Goal: Information Seeking & Learning: Learn about a topic

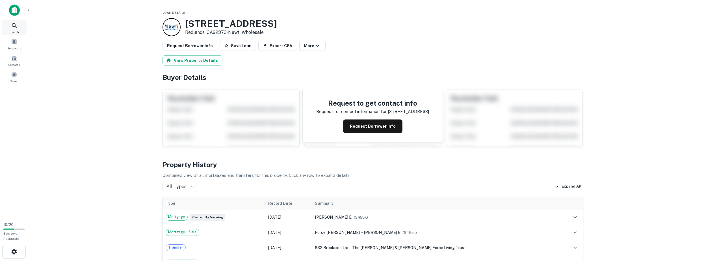
click at [16, 27] on icon at bounding box center [14, 25] width 7 height 7
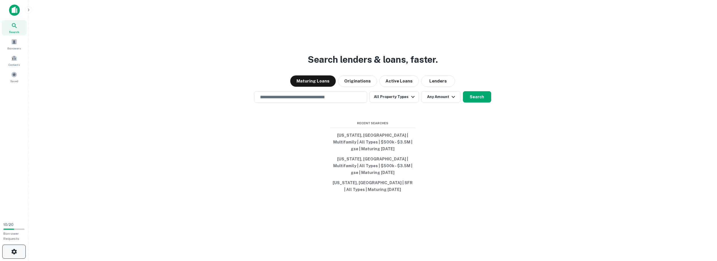
click at [11, 254] on icon "button" at bounding box center [14, 251] width 7 height 7
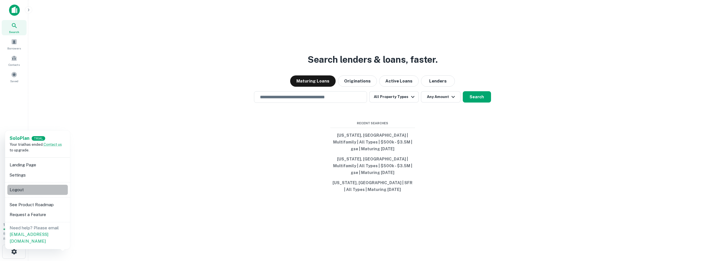
click at [25, 188] on li "Logout" at bounding box center [37, 190] width 60 height 10
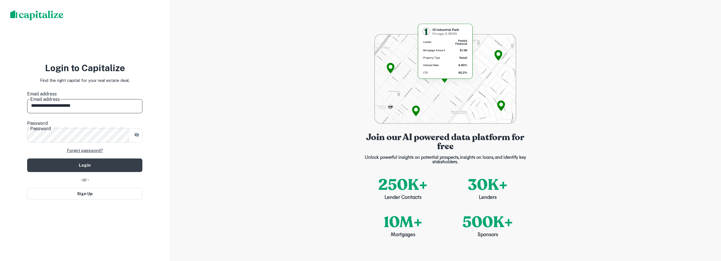
drag, startPoint x: 117, startPoint y: 105, endPoint x: -1, endPoint y: 105, distance: 118.1
click at [0, 105] on html "**********" at bounding box center [360, 130] width 721 height 261
paste input "**********"
drag, startPoint x: 79, startPoint y: 105, endPoint x: 129, endPoint y: 108, distance: 49.8
click at [129, 108] on input "**********" at bounding box center [84, 105] width 115 height 16
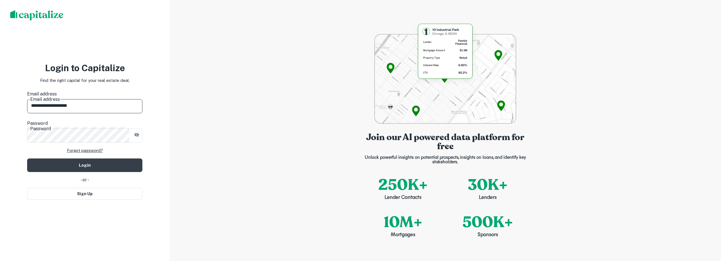
type input "**********"
click at [25, 127] on div "**********" at bounding box center [85, 130] width 170 height 261
click at [36, 159] on button "Login" at bounding box center [84, 166] width 115 height 14
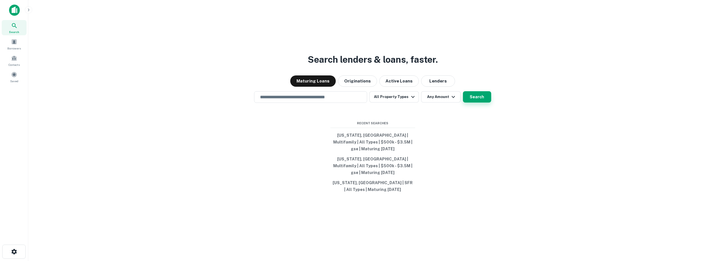
click at [478, 98] on button "Search" at bounding box center [477, 96] width 28 height 11
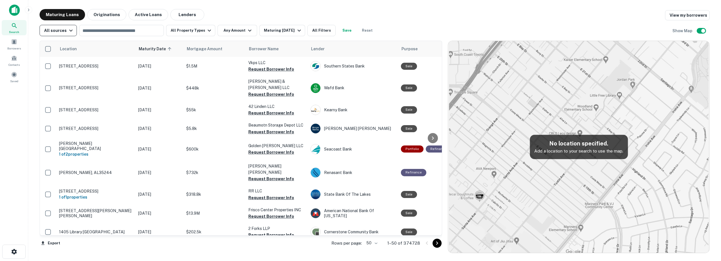
click at [68, 31] on icon "button" at bounding box center [71, 30] width 7 height 7
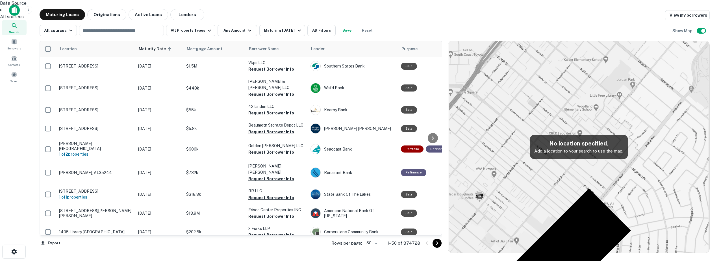
click at [207, 30] on div at bounding box center [360, 130] width 721 height 261
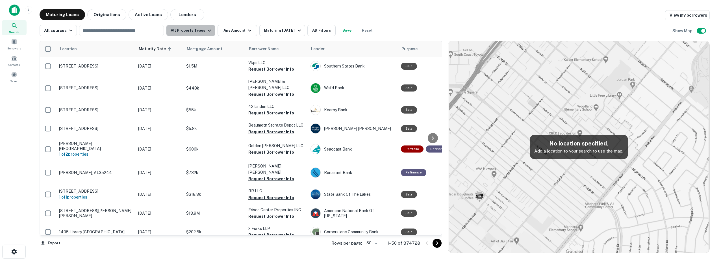
click at [208, 31] on icon "button" at bounding box center [209, 31] width 3 height 2
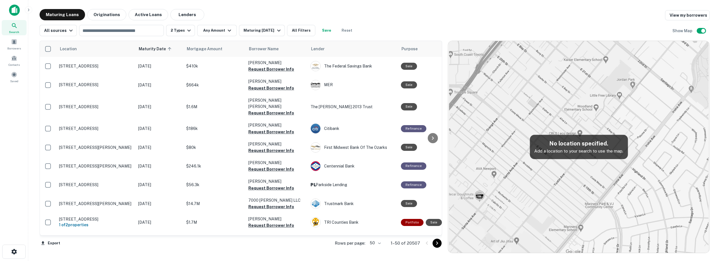
click at [228, 30] on icon "button" at bounding box center [229, 31] width 3 height 2
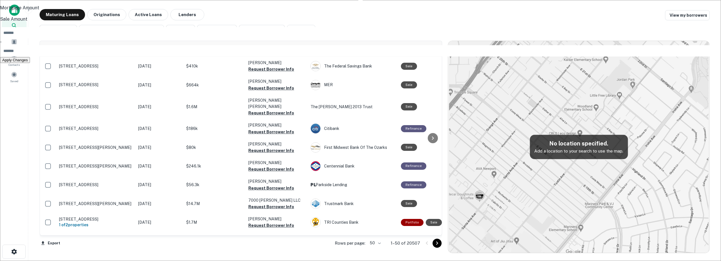
click at [196, 38] on input "number" at bounding box center [364, 32] width 728 height 11
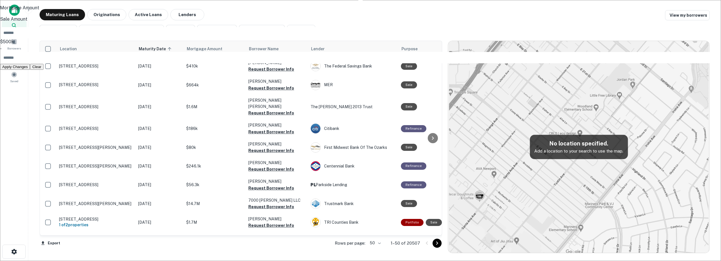
type input "******"
click at [232, 63] on input "number" at bounding box center [364, 57] width 728 height 11
type input "*******"
click at [30, 77] on button "Apply Changes" at bounding box center [15, 74] width 30 height 6
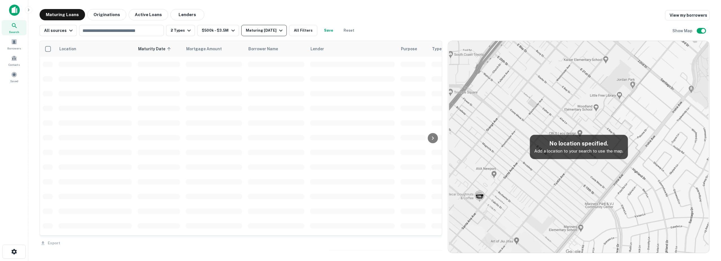
click at [270, 30] on div "Maturing In 1 Year" at bounding box center [265, 30] width 38 height 7
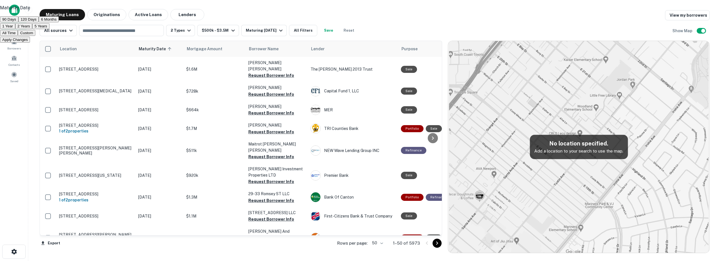
click at [18, 22] on button "90 Days" at bounding box center [9, 19] width 18 height 6
click at [30, 43] on button "Apply Changes" at bounding box center [15, 40] width 30 height 6
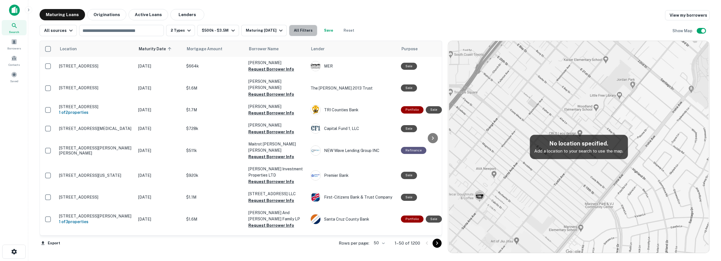
click at [306, 29] on button "All Filters" at bounding box center [303, 30] width 28 height 11
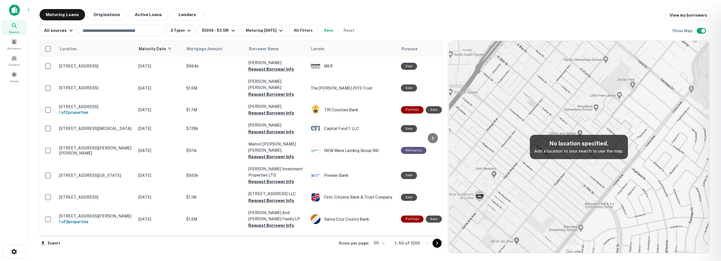
click at [307, 32] on div at bounding box center [360, 130] width 721 height 261
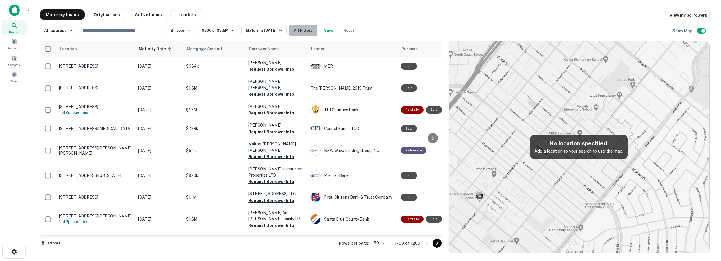
click at [305, 31] on button "All Filters" at bounding box center [303, 30] width 28 height 11
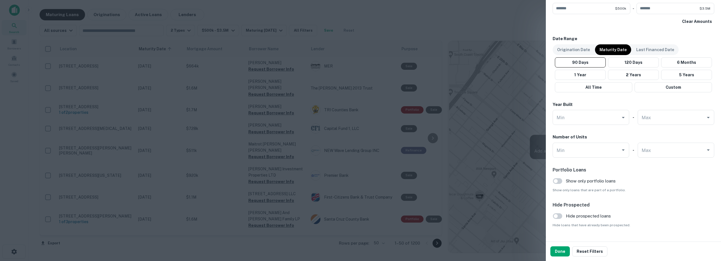
scroll to position [327, 0]
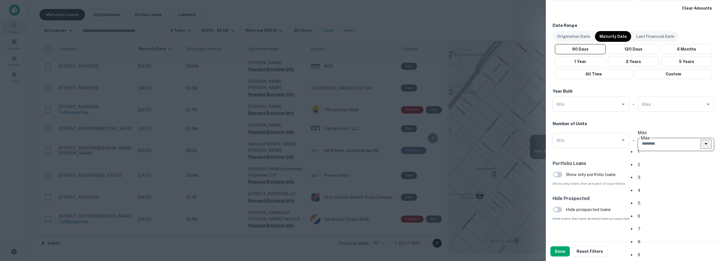
click at [657, 140] on input "Max" at bounding box center [671, 144] width 63 height 10
click at [650, 185] on li "4" at bounding box center [672, 190] width 75 height 11
type input "*"
click at [561, 252] on button "Done" at bounding box center [559, 251] width 19 height 10
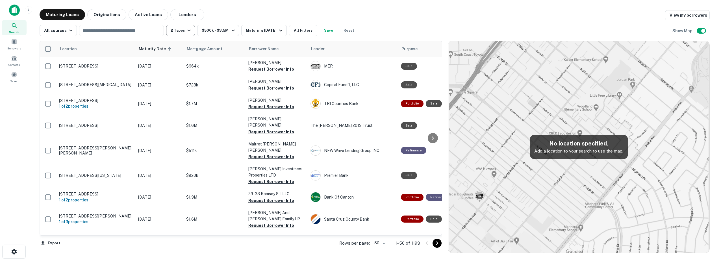
click at [186, 31] on icon "button" at bounding box center [189, 30] width 7 height 7
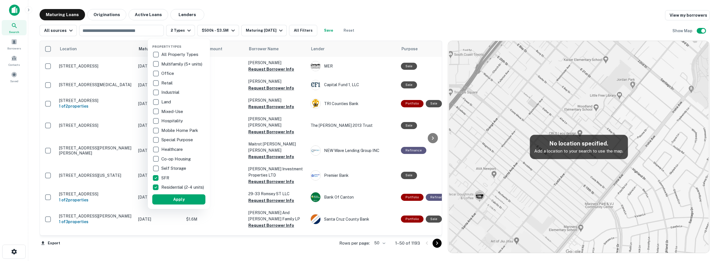
click at [329, 31] on div at bounding box center [360, 130] width 721 height 261
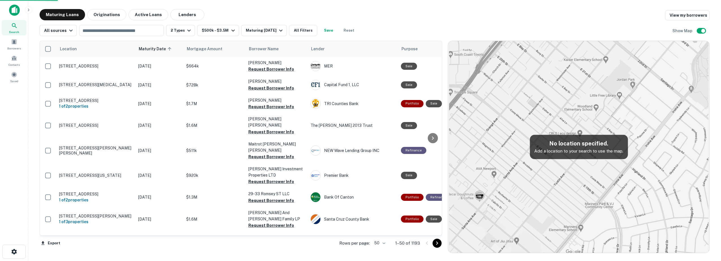
click at [331, 30] on div "Property Types All Property Types Multifamily (5+ units) Office Retail Industri…" at bounding box center [360, 130] width 721 height 261
click at [331, 30] on button "Save" at bounding box center [329, 30] width 18 height 11
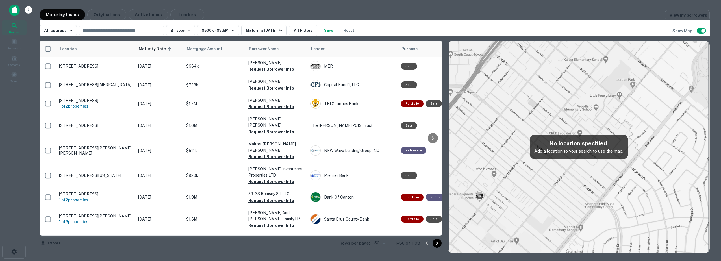
type input "**********"
click at [346, 159] on body "Search Borrowers Contacts Saved Maturing Loans Originations Active Loans Lender…" at bounding box center [360, 130] width 721 height 261
click at [346, 159] on div at bounding box center [360, 130] width 721 height 261
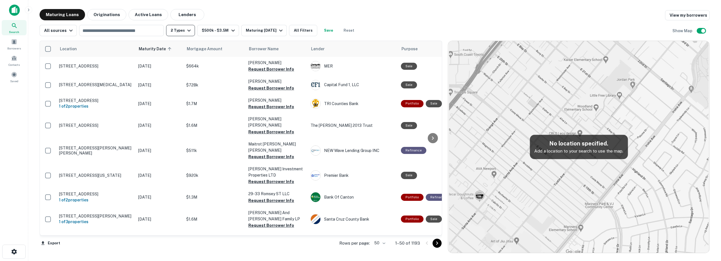
click at [179, 31] on button "2 Types" at bounding box center [180, 30] width 29 height 11
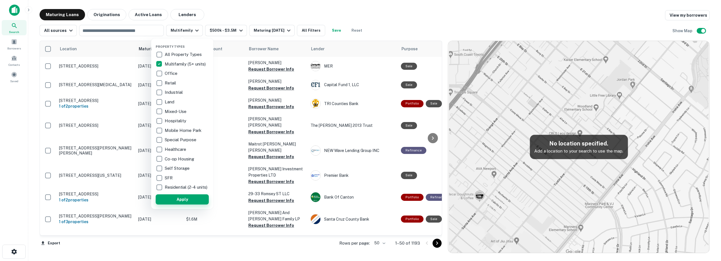
click at [169, 203] on button "Apply" at bounding box center [182, 199] width 53 height 10
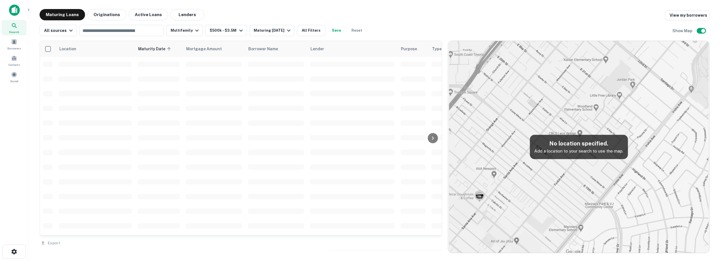
click at [309, 29] on div "Property Types All Property Types Multifamily (5+ units) Office Retail Industri…" at bounding box center [360, 130] width 721 height 261
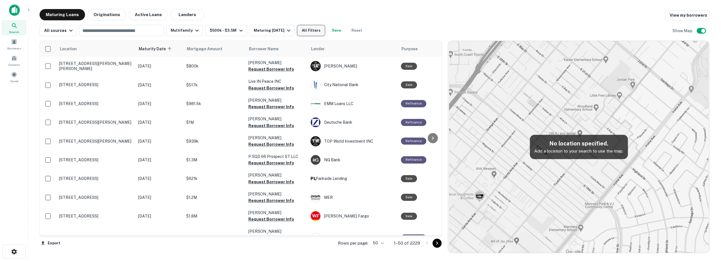
click at [313, 31] on button "All Filters" at bounding box center [311, 30] width 28 height 11
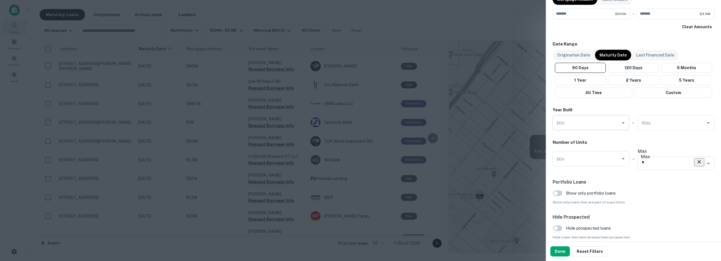
scroll to position [327, 0]
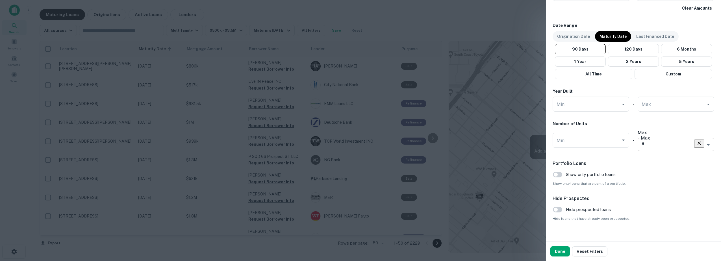
click at [662, 139] on input "*" at bounding box center [668, 144] width 56 height 10
type input "**"
click at [557, 232] on div "Customize data sources and filters All Sources CMBS GSE Location ​ Lender Name …" at bounding box center [633, 121] width 175 height 242
click at [556, 250] on button "Done" at bounding box center [559, 251] width 19 height 10
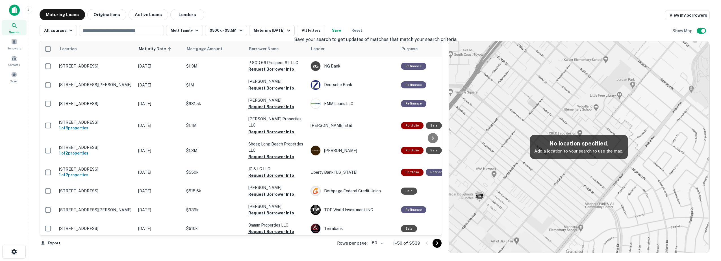
click at [337, 31] on button "Save" at bounding box center [336, 30] width 18 height 11
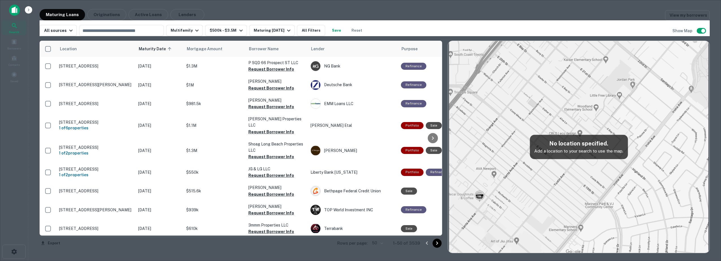
drag, startPoint x: 378, startPoint y: 129, endPoint x: 335, endPoint y: 130, distance: 42.7
type input "**********"
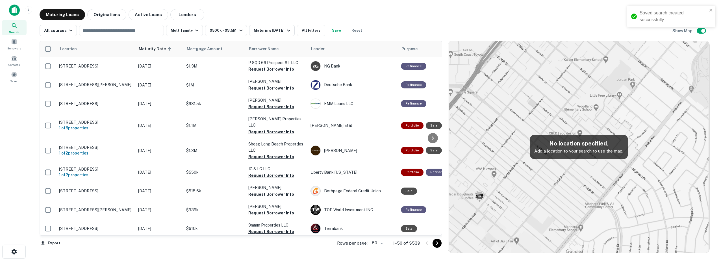
click at [658, 14] on div "Saved search created successfully" at bounding box center [674, 17] width 68 height 14
click at [673, 18] on link "View my borrowers" at bounding box center [687, 15] width 45 height 10
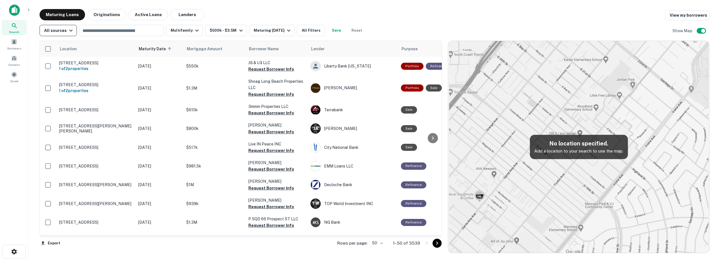
click at [61, 33] on div "All sources" at bounding box center [59, 30] width 30 height 7
click at [61, 33] on div at bounding box center [360, 130] width 721 height 261
click at [8, 75] on span at bounding box center [5, 72] width 6 height 6
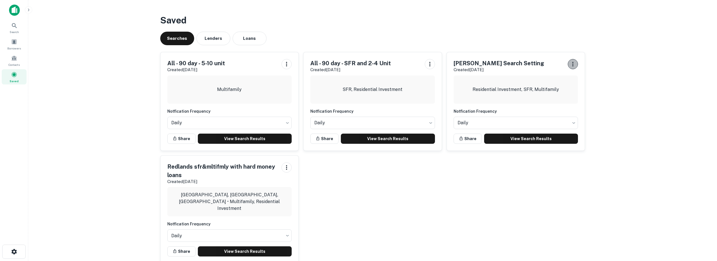
click at [573, 63] on icon "button" at bounding box center [572, 64] width 7 height 7
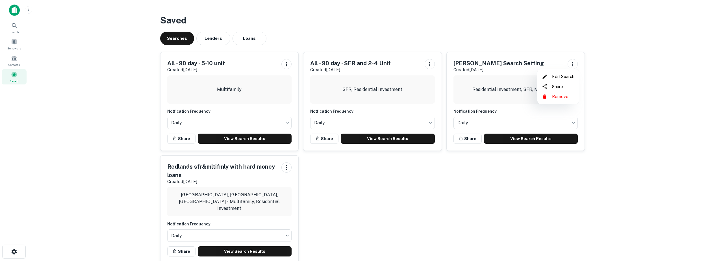
click at [563, 95] on li "Remove" at bounding box center [558, 97] width 37 height 10
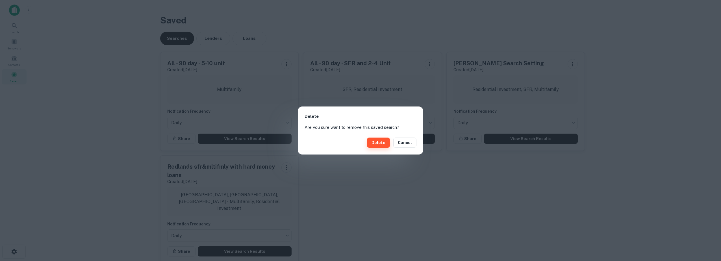
click at [374, 146] on button "Delete" at bounding box center [378, 143] width 23 height 10
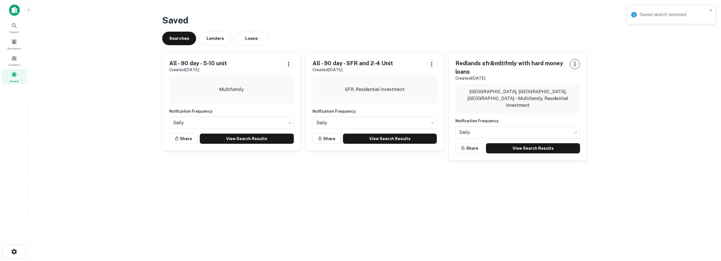
click at [573, 64] on icon "button" at bounding box center [575, 64] width 7 height 7
click at [566, 95] on li "Remove" at bounding box center [560, 97] width 37 height 10
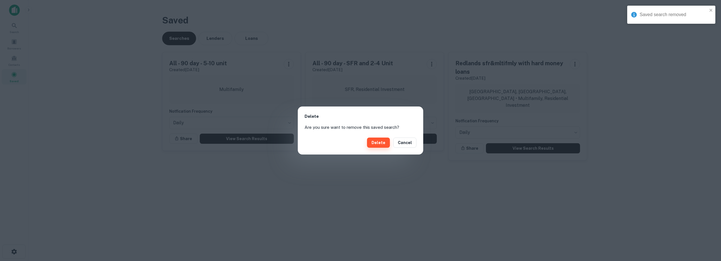
click at [381, 140] on button "Delete" at bounding box center [378, 143] width 23 height 10
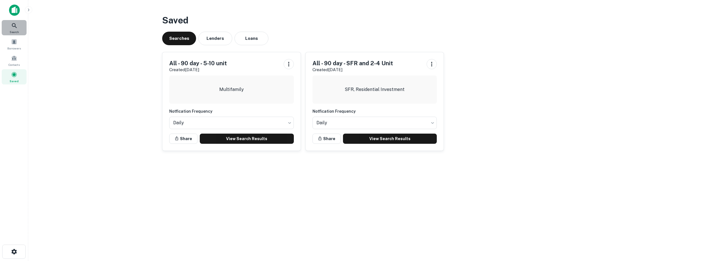
click at [13, 25] on icon at bounding box center [14, 25] width 7 height 7
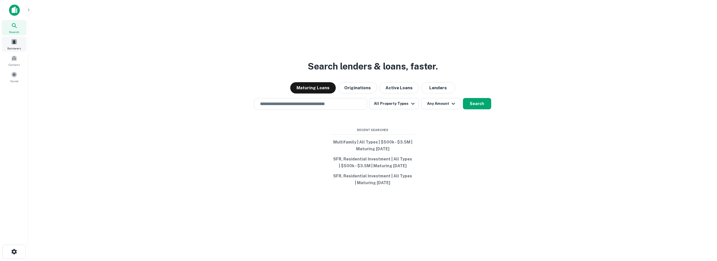
click at [14, 42] on span at bounding box center [14, 42] width 6 height 6
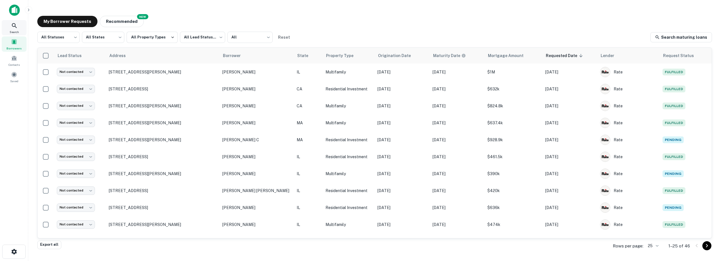
click at [15, 27] on icon at bounding box center [14, 25] width 5 height 5
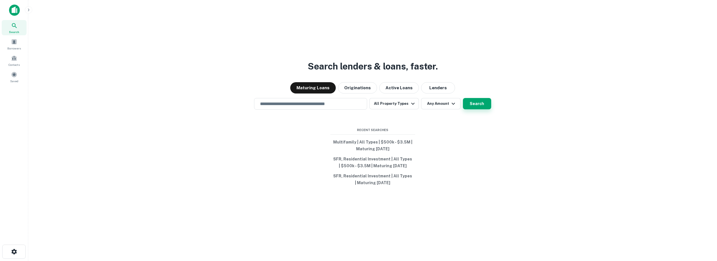
click at [480, 104] on button "Search" at bounding box center [477, 103] width 28 height 11
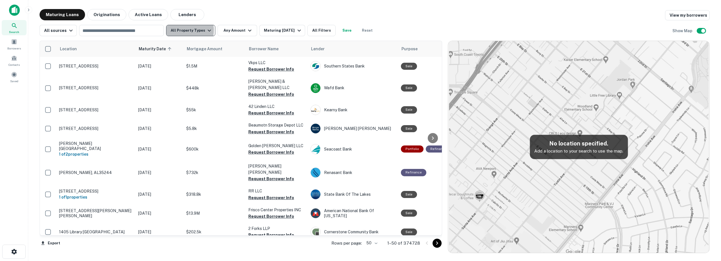
click at [180, 30] on button "All Property Types" at bounding box center [190, 30] width 49 height 11
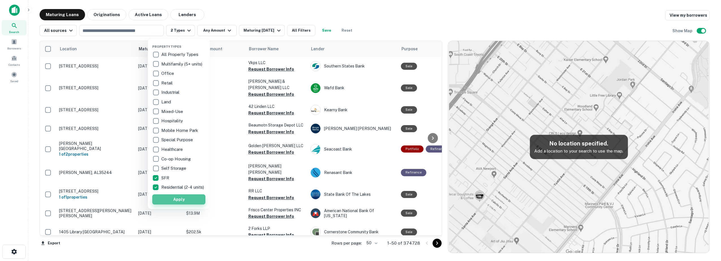
click at [159, 200] on button "Apply" at bounding box center [178, 199] width 53 height 10
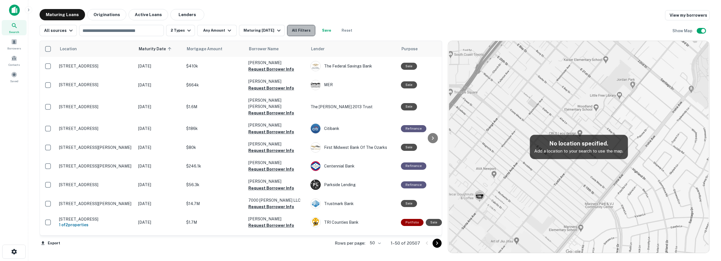
click at [300, 31] on button "All Filters" at bounding box center [301, 30] width 28 height 11
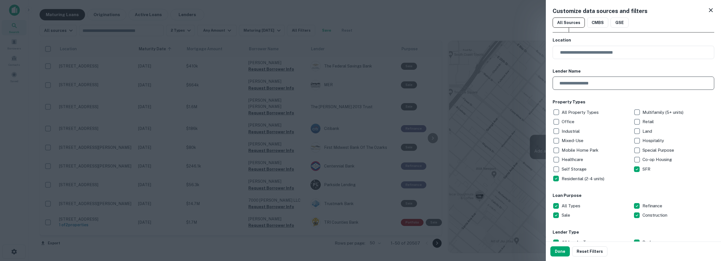
click at [589, 82] on input "text" at bounding box center [632, 83] width 158 height 13
type input "*****"
click at [558, 250] on button "Done" at bounding box center [559, 251] width 19 height 10
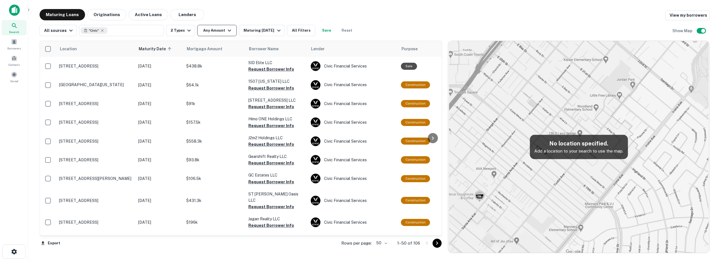
click at [210, 33] on button "Any Amount" at bounding box center [217, 30] width 40 height 11
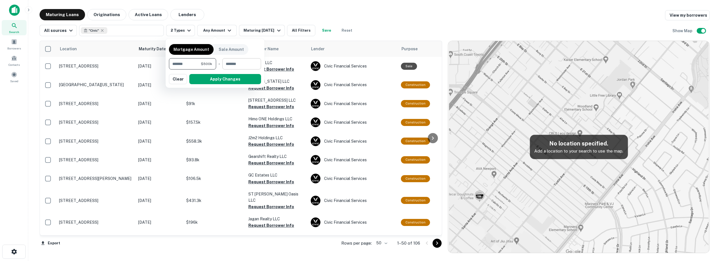
type input "******"
click at [240, 69] on input "number" at bounding box center [239, 63] width 35 height 11
type input "*******"
click at [235, 81] on button "Apply Changes" at bounding box center [225, 79] width 72 height 10
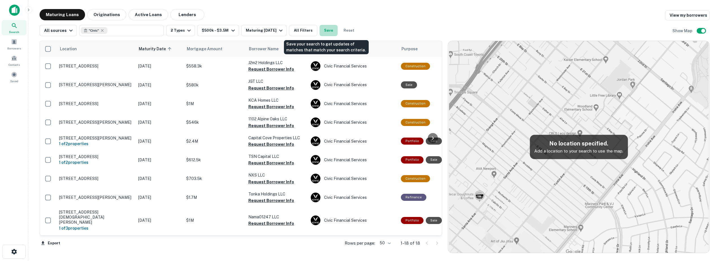
click at [327, 30] on button "Save" at bounding box center [329, 30] width 18 height 11
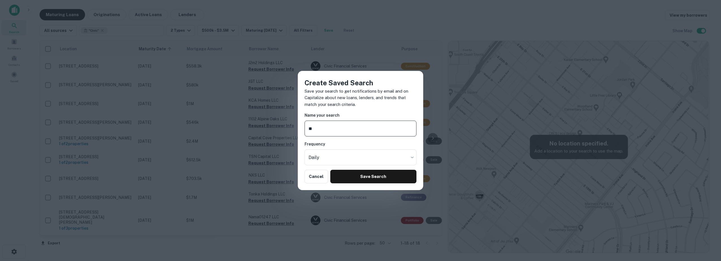
type input "*"
type input "*****"
click at [378, 177] on button "Save Search" at bounding box center [373, 177] width 86 height 14
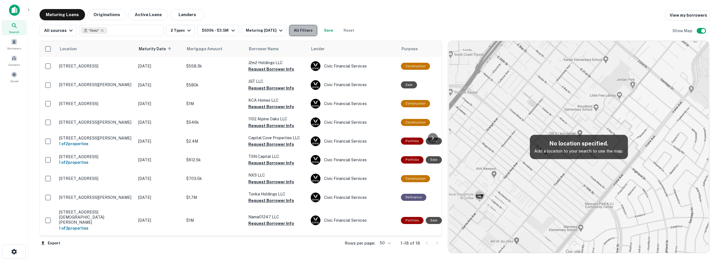
click at [308, 32] on button "All Filters" at bounding box center [303, 30] width 28 height 11
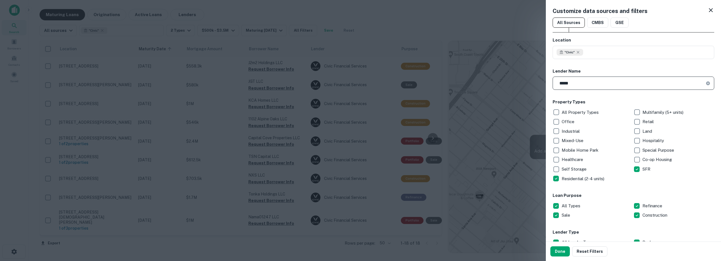
drag, startPoint x: 574, startPoint y: 82, endPoint x: 533, endPoint y: 82, distance: 40.7
click at [533, 82] on div "Customize data sources and filters All Sources CMBS GSE Location " Civic " ​ Le…" at bounding box center [360, 130] width 721 height 261
type input "*****"
click at [558, 251] on button "Done" at bounding box center [559, 251] width 19 height 10
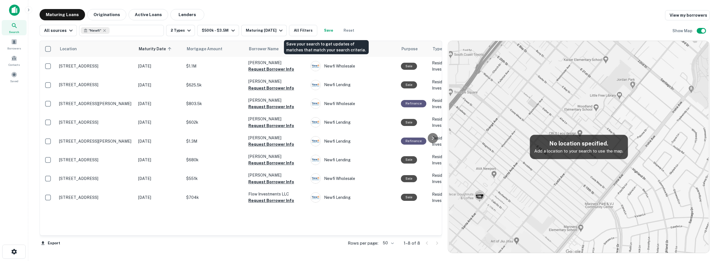
click at [327, 32] on button "Save" at bounding box center [329, 30] width 18 height 11
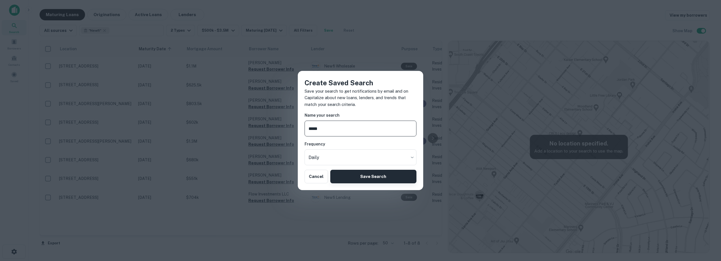
type input "*****"
click at [380, 175] on button "Save Search" at bounding box center [373, 177] width 86 height 14
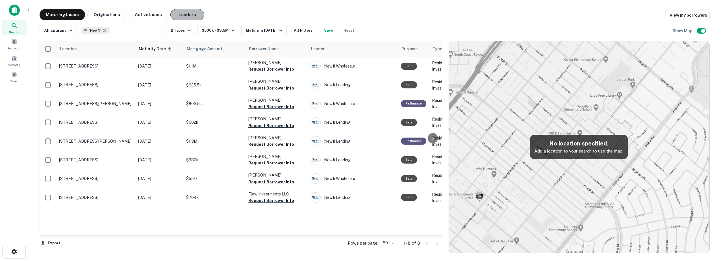
click at [180, 13] on button "Lenders" at bounding box center [187, 14] width 34 height 11
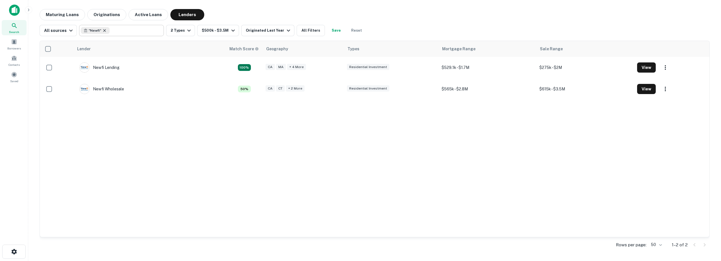
click at [105, 29] on icon at bounding box center [104, 30] width 5 height 5
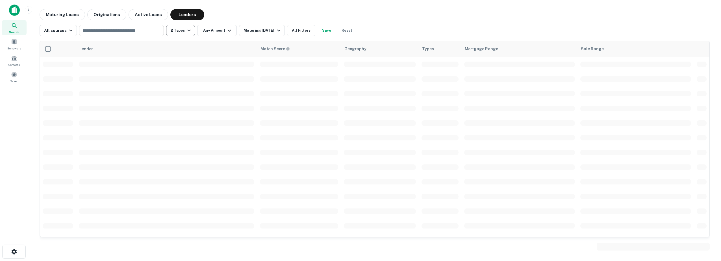
click at [186, 33] on icon "button" at bounding box center [189, 30] width 7 height 7
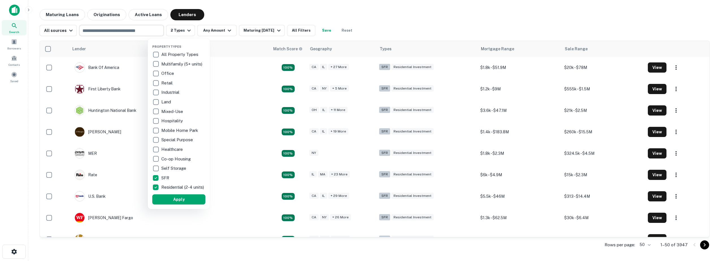
click at [411, 24] on div at bounding box center [360, 130] width 721 height 261
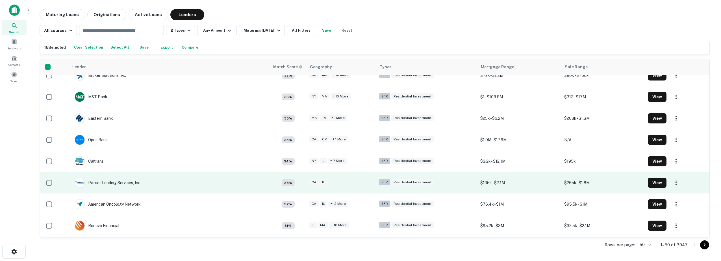
scroll to position [912, 0]
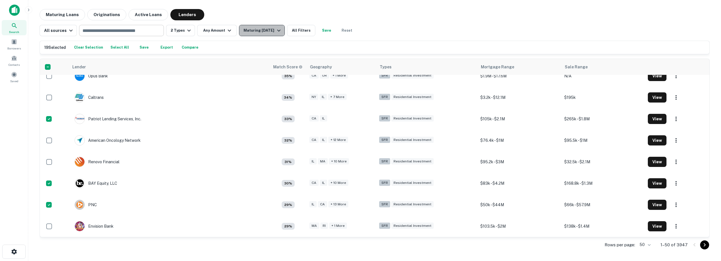
click at [250, 30] on div "Maturing [DATE]" at bounding box center [263, 30] width 38 height 7
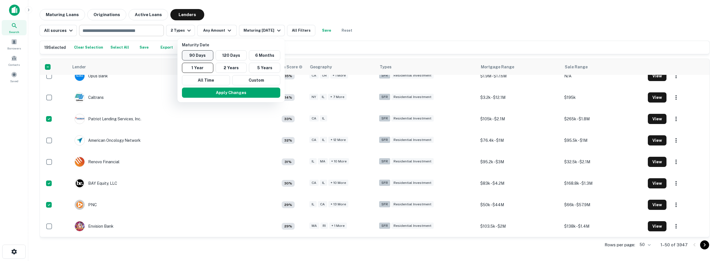
click at [204, 55] on button "90 Days" at bounding box center [197, 55] width 31 height 10
click at [216, 94] on button "Apply Changes" at bounding box center [235, 93] width 98 height 10
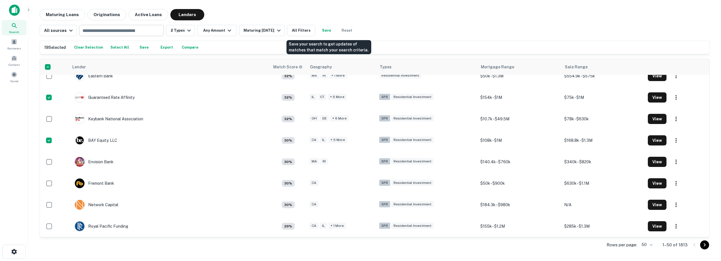
click at [331, 29] on button "Save" at bounding box center [327, 30] width 18 height 11
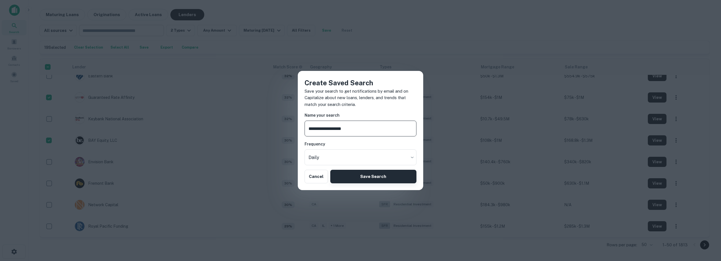
type input "**********"
click at [361, 178] on button "Save Search" at bounding box center [373, 177] width 86 height 14
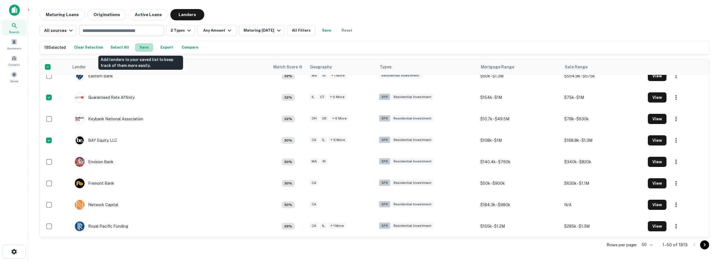
click at [140, 47] on button "Save" at bounding box center [144, 47] width 18 height 8
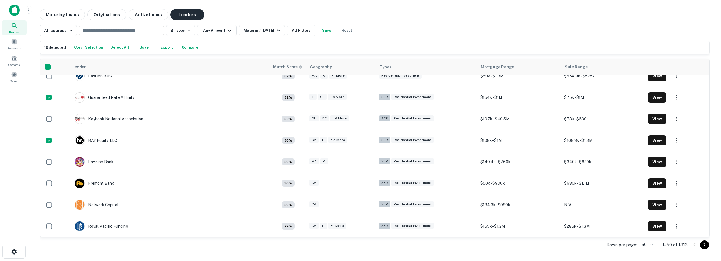
drag, startPoint x: 137, startPoint y: 12, endPoint x: 181, endPoint y: 13, distance: 43.8
click at [137, 12] on button "Active Loans" at bounding box center [149, 14] width 40 height 11
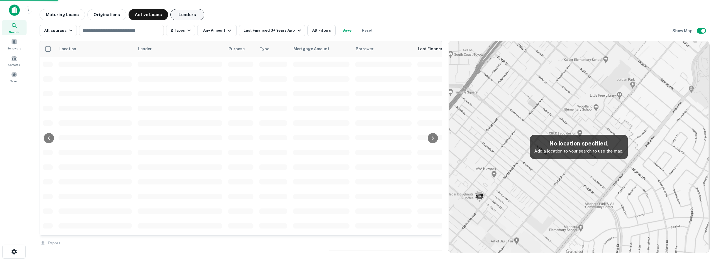
click at [181, 13] on button "Lenders" at bounding box center [187, 14] width 34 height 11
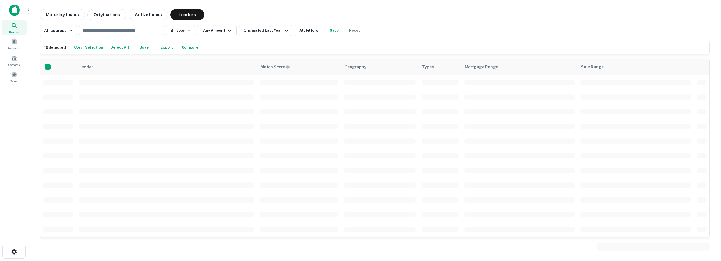
scroll to position [912, 0]
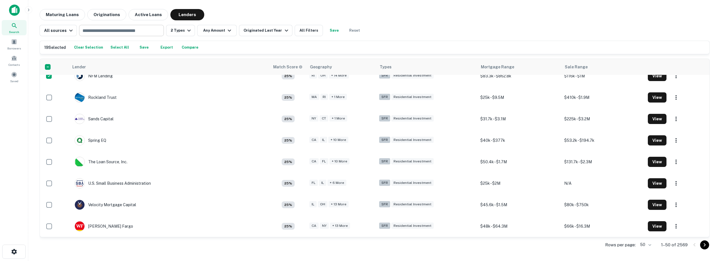
click at [188, 47] on button "Compare" at bounding box center [189, 47] width 19 height 8
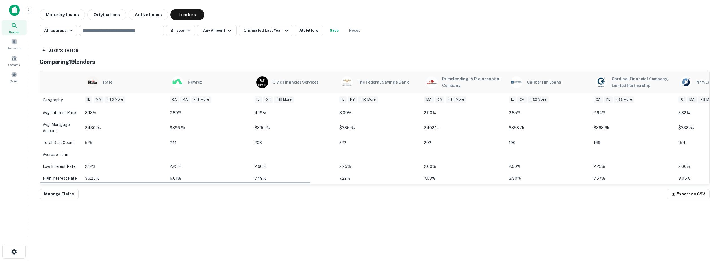
click at [165, 184] on div "rate newrez civic financial services the federal savings bank primelending, a p…" at bounding box center [375, 128] width 670 height 114
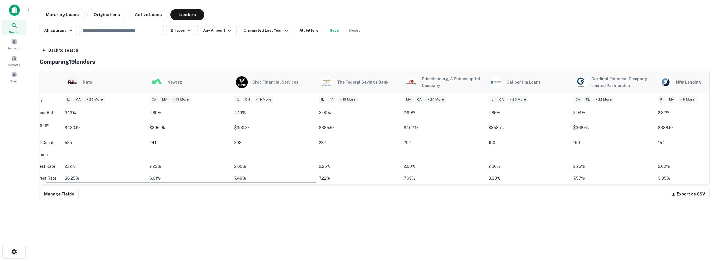
scroll to position [0, 0]
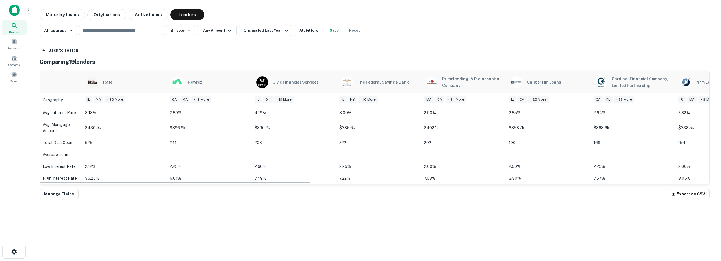
drag, startPoint x: 165, startPoint y: 182, endPoint x: 135, endPoint y: 198, distance: 33.8
click at [135, 198] on div "Back to search Comparing 19 lenders rate newrez civic financial services the fe…" at bounding box center [375, 120] width 670 height 159
click at [13, 75] on span at bounding box center [14, 74] width 6 height 6
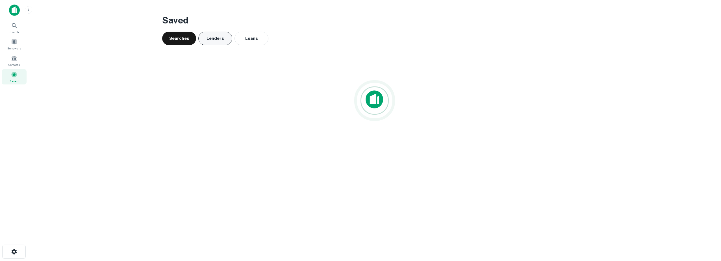
click at [211, 41] on button "Lenders" at bounding box center [215, 39] width 34 height 14
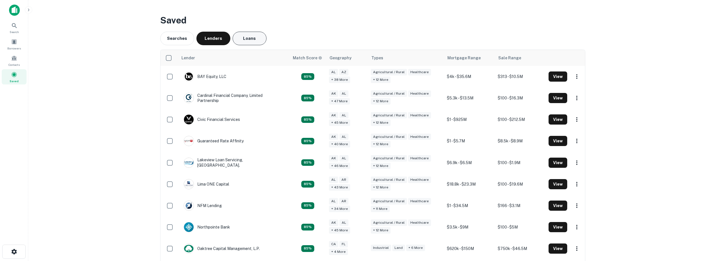
click at [250, 35] on button "Loans" at bounding box center [250, 39] width 34 height 14
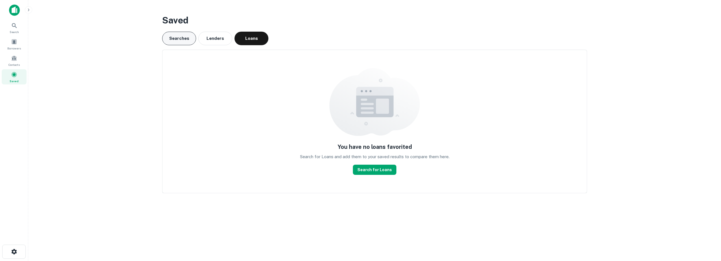
click at [182, 42] on button "Searches" at bounding box center [179, 39] width 34 height 14
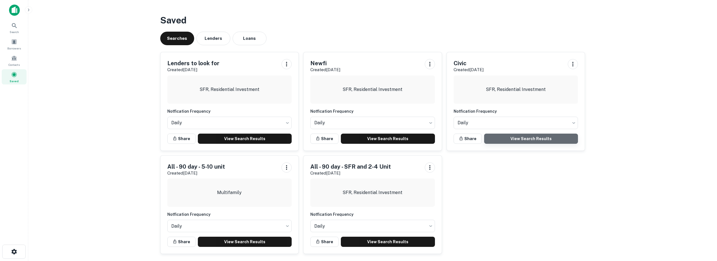
click at [531, 137] on link "View Search Results" at bounding box center [531, 139] width 94 height 10
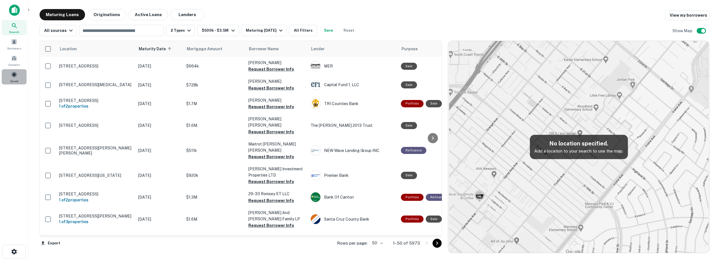
click at [13, 75] on span at bounding box center [14, 74] width 6 height 6
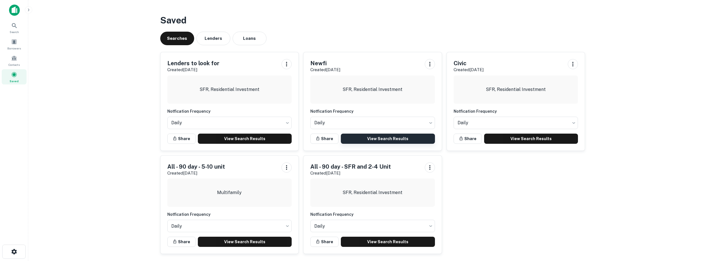
click at [379, 136] on link "View Search Results" at bounding box center [388, 139] width 94 height 10
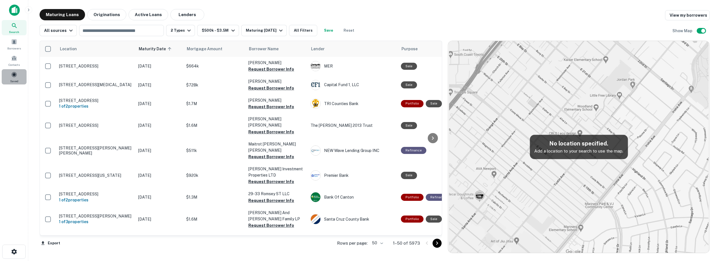
click at [12, 79] on div "Saved" at bounding box center [14, 76] width 25 height 15
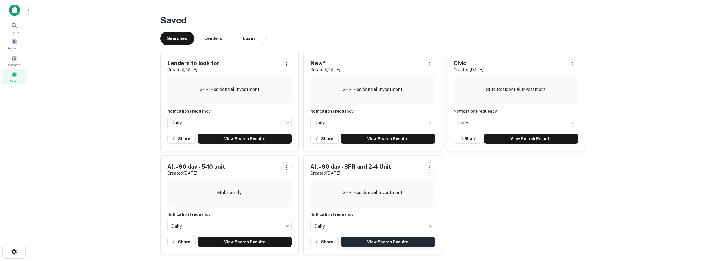
click at [357, 244] on link "View Search Results" at bounding box center [388, 242] width 94 height 10
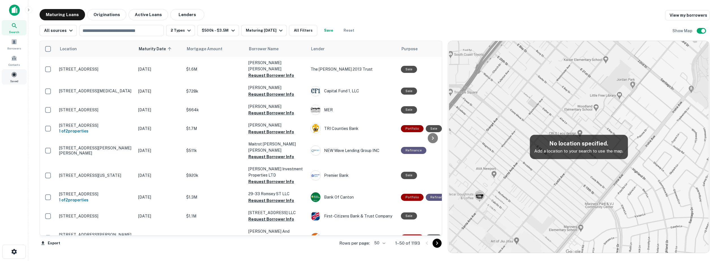
click at [14, 75] on span at bounding box center [14, 74] width 6 height 6
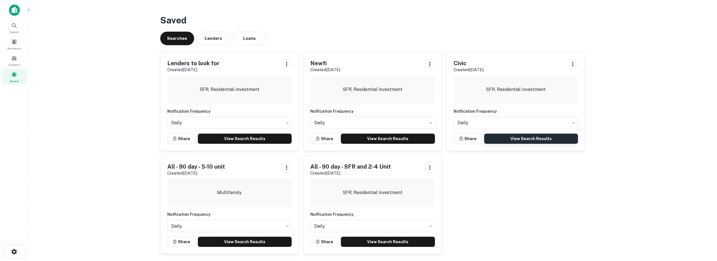
click at [509, 137] on link "View Search Results" at bounding box center [531, 139] width 94 height 10
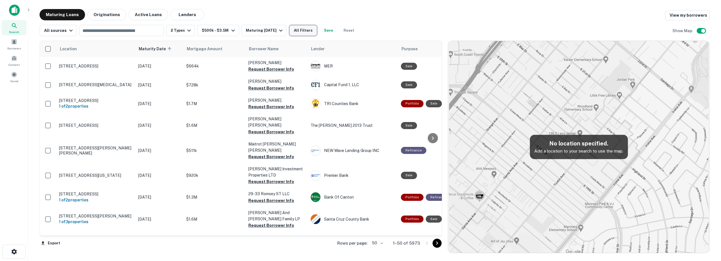
click at [306, 30] on button "All Filters" at bounding box center [303, 30] width 28 height 11
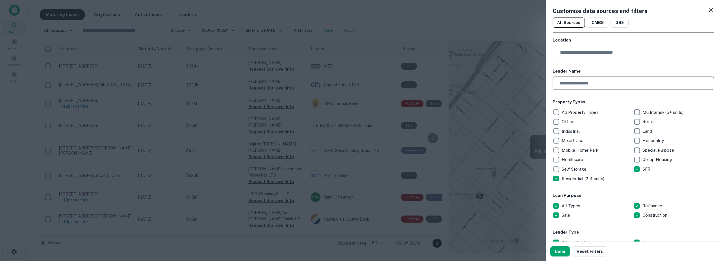
click at [604, 82] on input "text" at bounding box center [632, 83] width 158 height 13
type input "*****"
drag, startPoint x: 564, startPoint y: 251, endPoint x: 507, endPoint y: 246, distance: 56.7
click at [564, 251] on button "Done" at bounding box center [559, 251] width 19 height 10
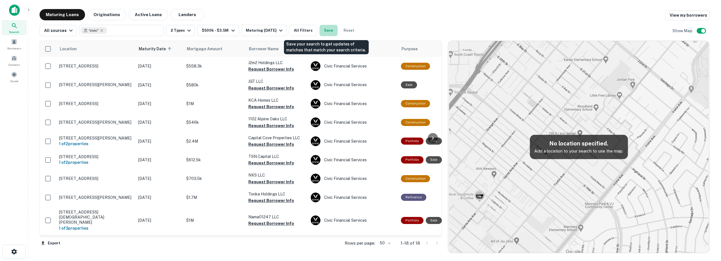
click at [329, 30] on button "Save" at bounding box center [329, 30] width 18 height 11
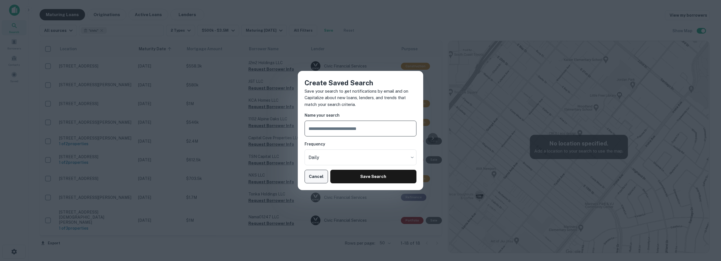
click at [314, 180] on button "Cancel" at bounding box center [316, 177] width 23 height 14
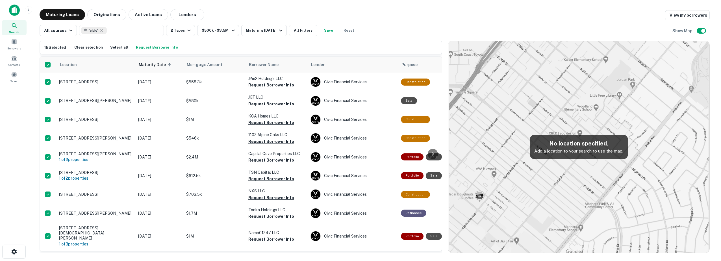
click at [158, 46] on button "Request Borrower Info" at bounding box center [157, 47] width 45 height 8
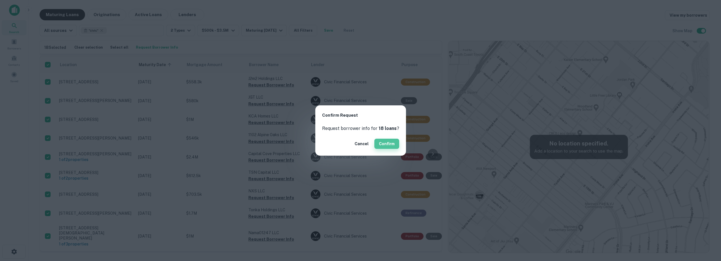
click at [388, 144] on button "Confirm" at bounding box center [386, 144] width 25 height 10
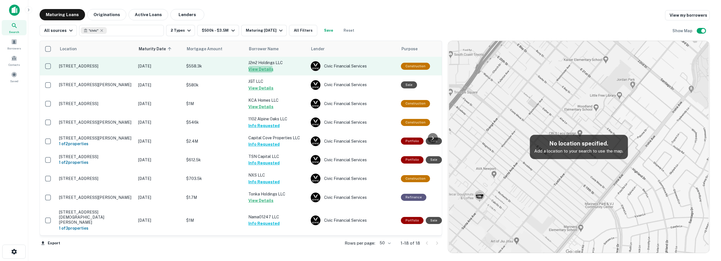
click at [260, 69] on button "View Details" at bounding box center [260, 69] width 25 height 7
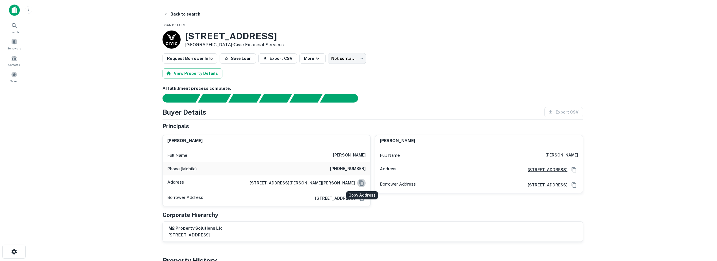
click at [361, 182] on icon "Copy Address" at bounding box center [362, 183] width 6 height 6
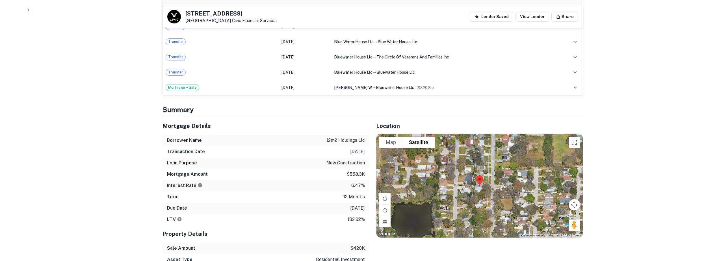
scroll to position [377, 0]
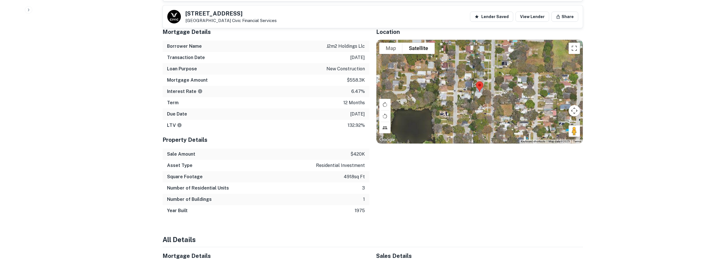
click at [480, 86] on img at bounding box center [480, 86] width 12 height 15
click at [478, 97] on div at bounding box center [479, 92] width 206 height 104
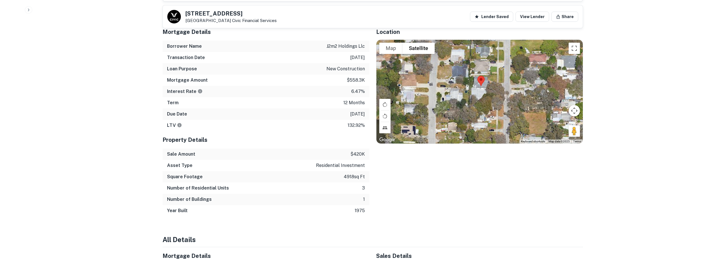
click at [478, 97] on div at bounding box center [479, 92] width 206 height 104
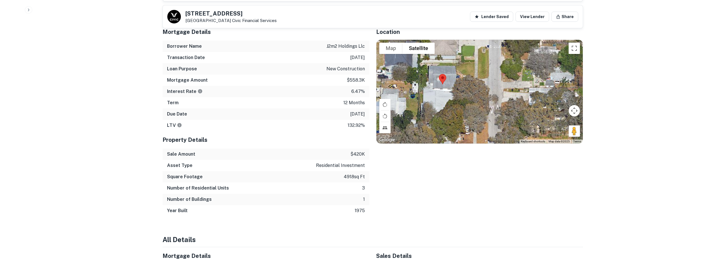
drag, startPoint x: 481, startPoint y: 89, endPoint x: 440, endPoint y: 101, distance: 42.9
click at [440, 101] on div at bounding box center [479, 92] width 206 height 104
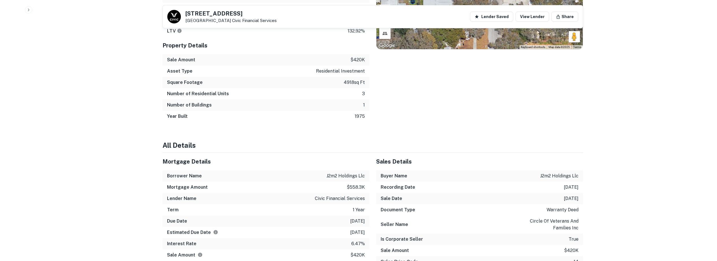
scroll to position [565, 0]
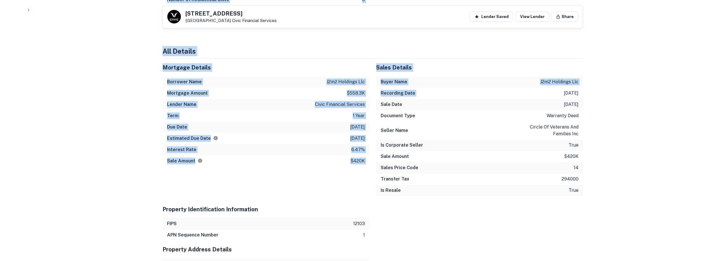
drag, startPoint x: 556, startPoint y: 94, endPoint x: 592, endPoint y: 94, distance: 36.2
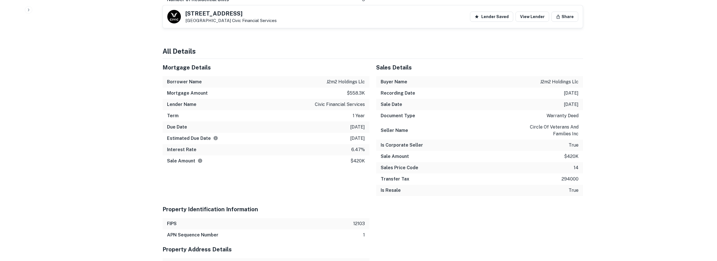
drag, startPoint x: 592, startPoint y: 94, endPoint x: 566, endPoint y: 100, distance: 27.1
click at [566, 99] on div "Sale Date 9/19/2024" at bounding box center [479, 104] width 207 height 11
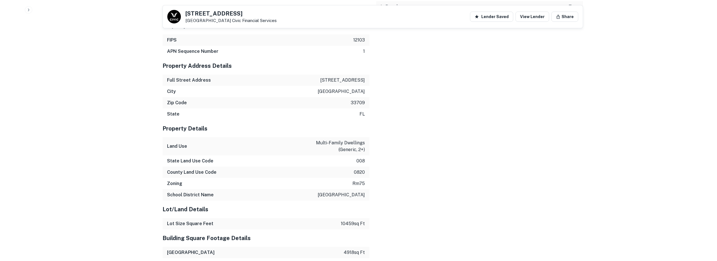
scroll to position [754, 0]
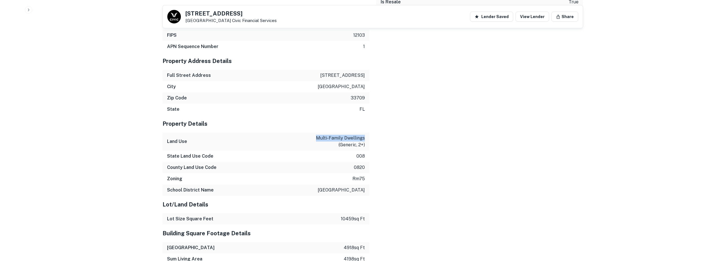
drag, startPoint x: 316, startPoint y: 138, endPoint x: 368, endPoint y: 138, distance: 51.1
click at [368, 138] on div "Land Use multi-family dwellings (generic, 2+)" at bounding box center [265, 142] width 207 height 18
drag, startPoint x: 329, startPoint y: 75, endPoint x: 370, endPoint y: 74, distance: 40.7
click at [370, 74] on div "Mortgage Details Borrower Name j2m2 holdings llc Mortgage Amount $558.3k Lender…" at bounding box center [369, 227] width 427 height 714
copy p "5136 68th st n"
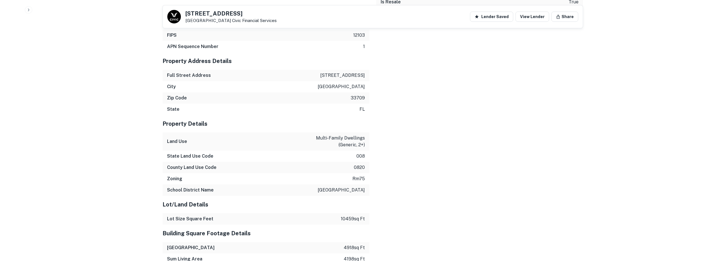
drag, startPoint x: 253, startPoint y: 79, endPoint x: 372, endPoint y: 71, distance: 119.2
click at [258, 79] on div "Full Street Address 5136 68th st n" at bounding box center [265, 75] width 207 height 11
drag, startPoint x: 330, startPoint y: 75, endPoint x: 367, endPoint y: 73, distance: 37.3
click at [367, 73] on div "Full Street Address 5136 68th st n" at bounding box center [265, 75] width 207 height 11
copy p "5136 68th st n"
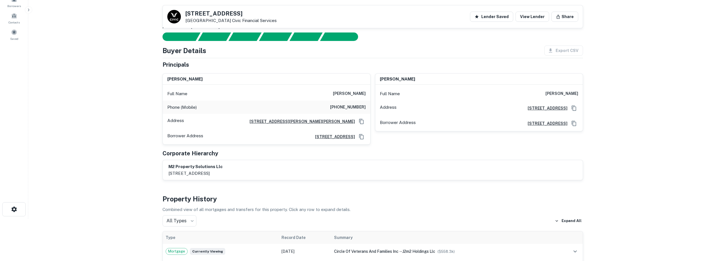
scroll to position [0, 0]
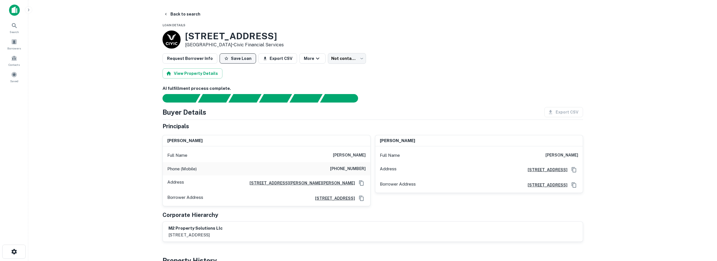
click at [236, 59] on button "Save Loan" at bounding box center [238, 58] width 36 height 10
click at [317, 59] on icon "button" at bounding box center [320, 58] width 7 height 7
click at [317, 90] on button "Share" at bounding box center [309, 88] width 34 height 10
click at [12, 77] on div at bounding box center [360, 130] width 721 height 261
click at [12, 25] on icon at bounding box center [14, 25] width 5 height 5
